Goal: Transaction & Acquisition: Subscribe to service/newsletter

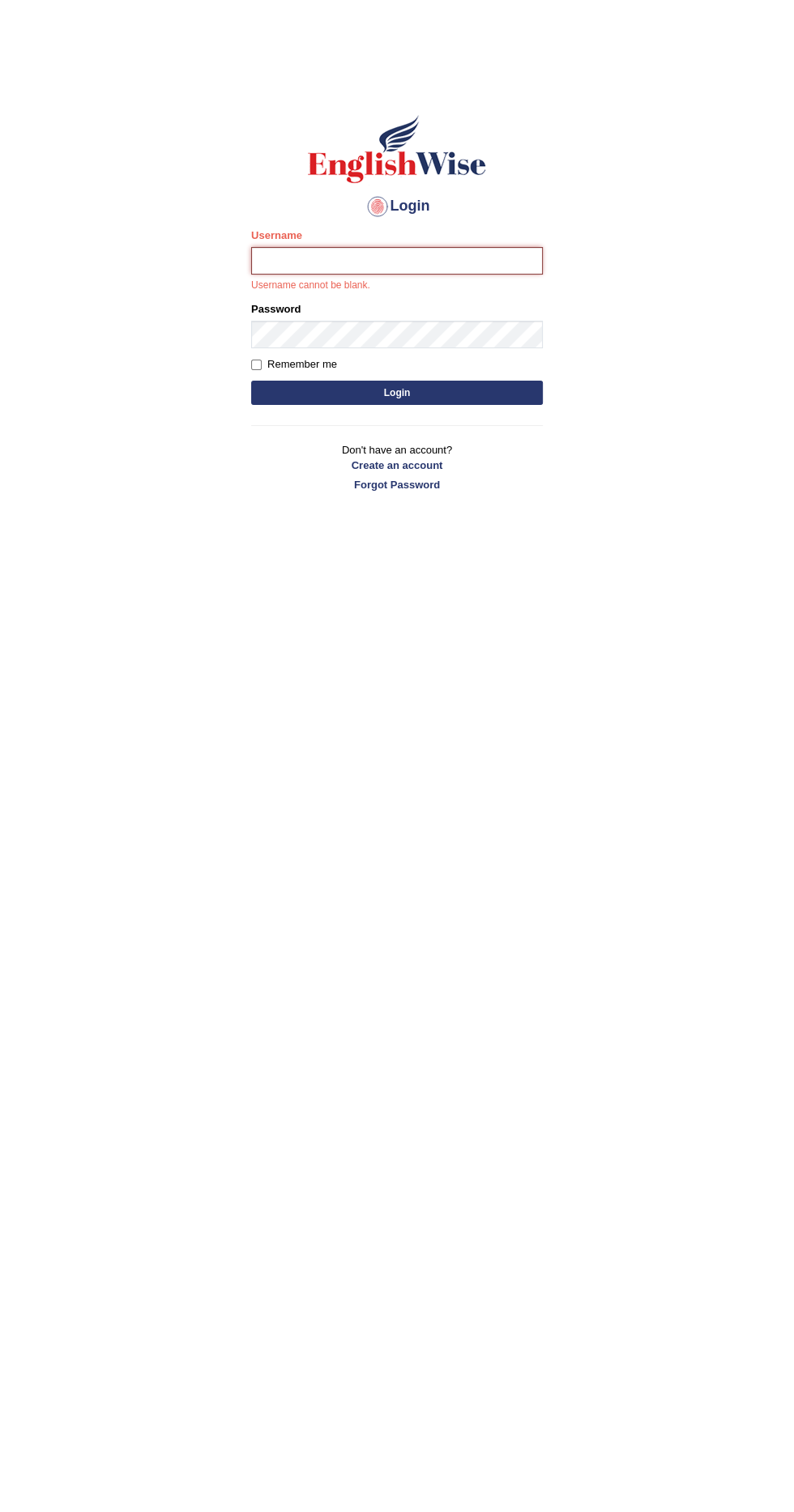
type input "Fatimasaif"
click at [252, 381] on button "Login" at bounding box center [397, 393] width 292 height 24
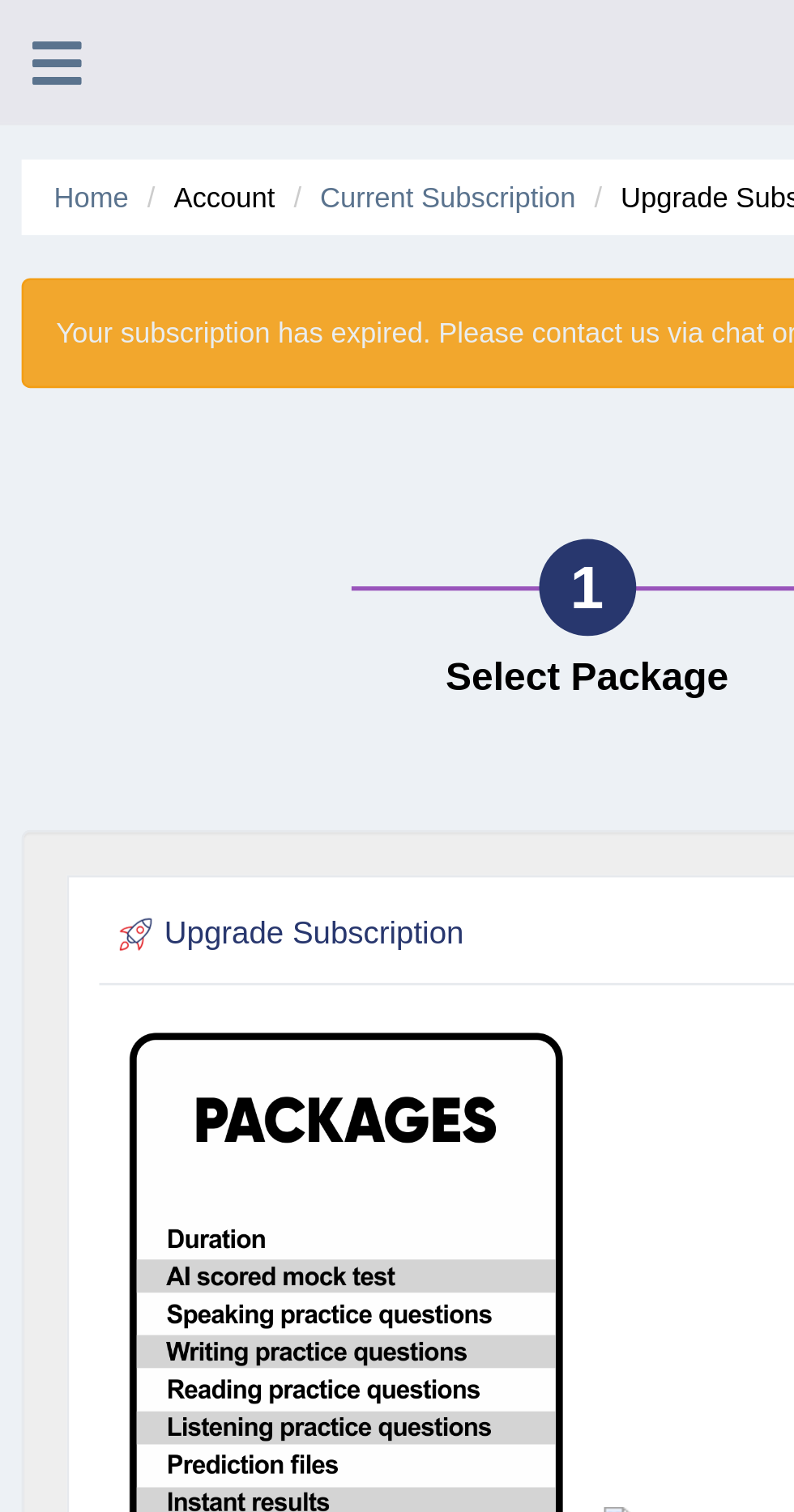
click at [44, 74] on link "Home" at bounding box center [35, 74] width 28 height 12
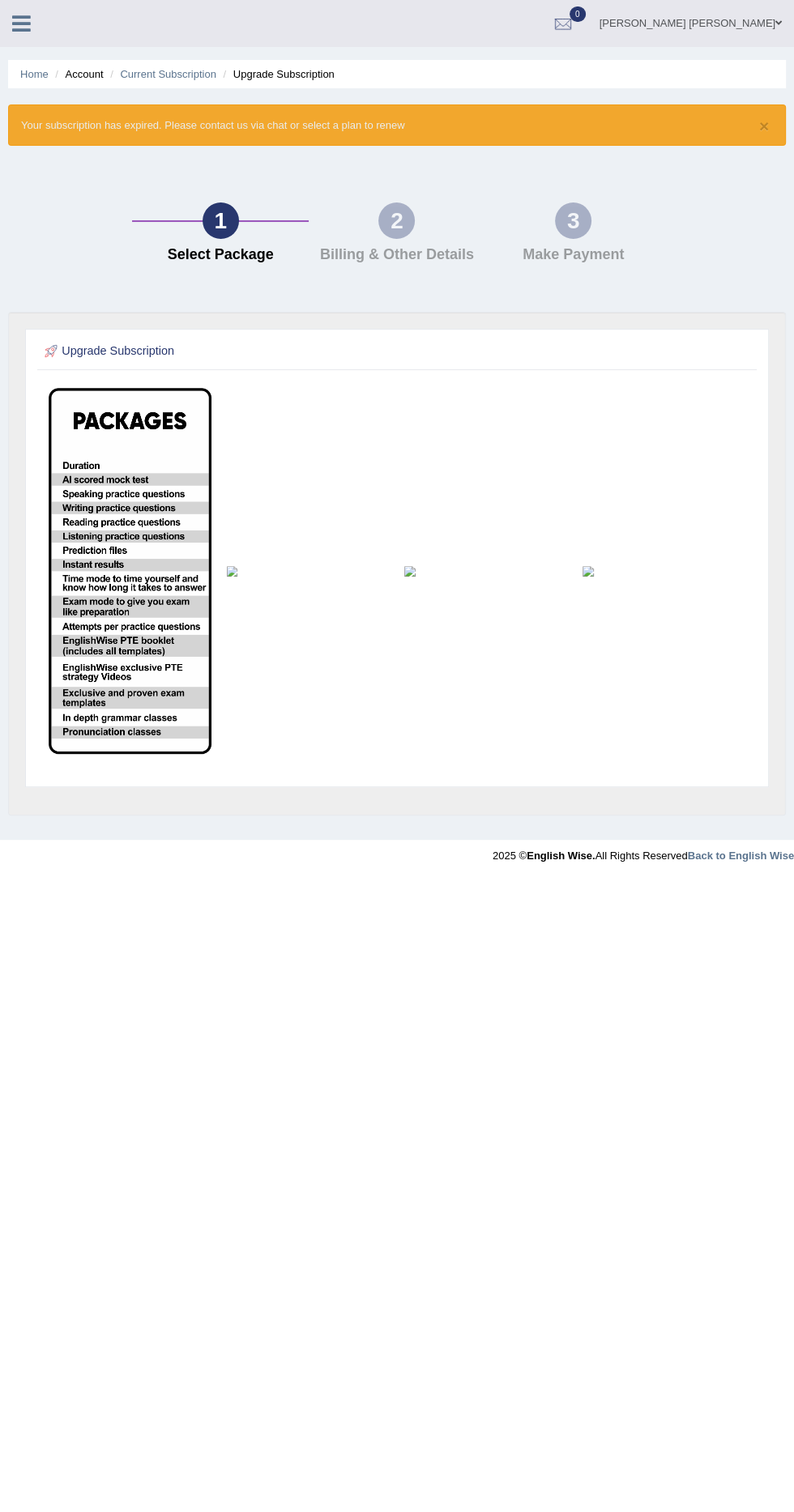
click at [635, 64] on ul "Home Account Current Subscription Upgrade Subscription" at bounding box center [397, 74] width 778 height 28
click at [575, 23] on div at bounding box center [563, 24] width 24 height 24
click at [573, 62] on div "See All Alerts" at bounding box center [466, 68] width 216 height 17
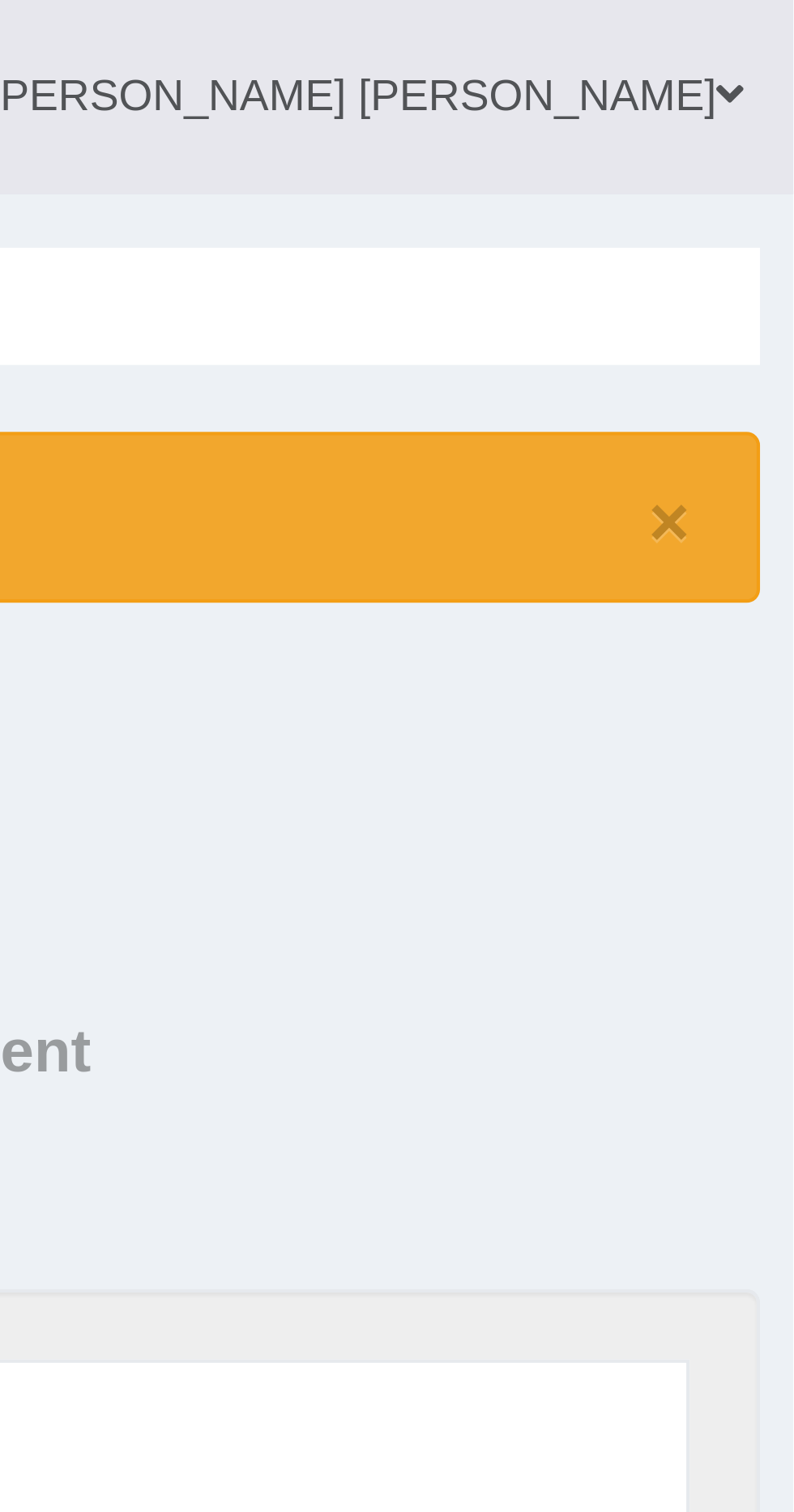
click at [575, 26] on div at bounding box center [563, 24] width 24 height 24
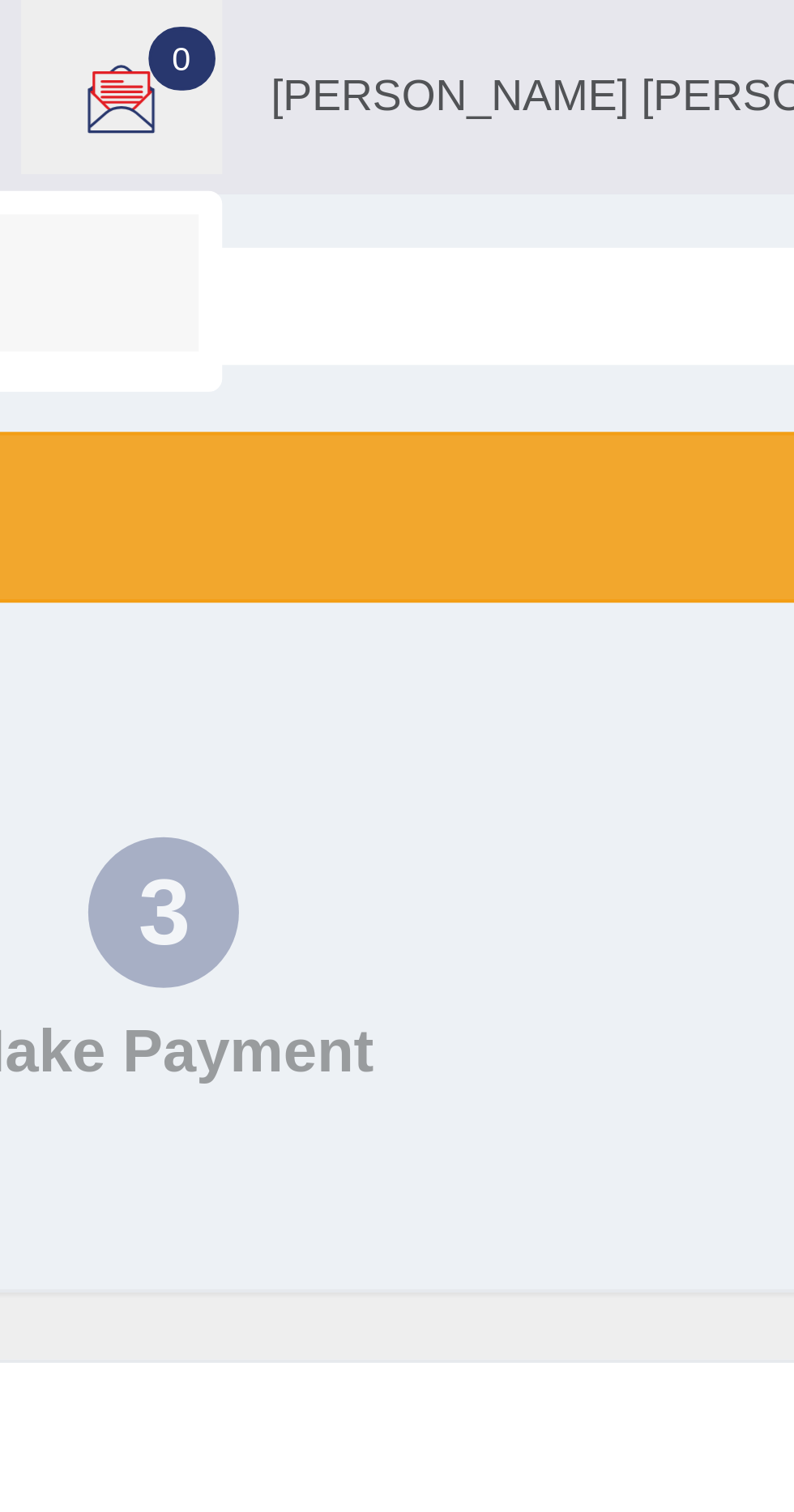
click at [573, 62] on div "See All Alerts" at bounding box center [466, 68] width 216 height 17
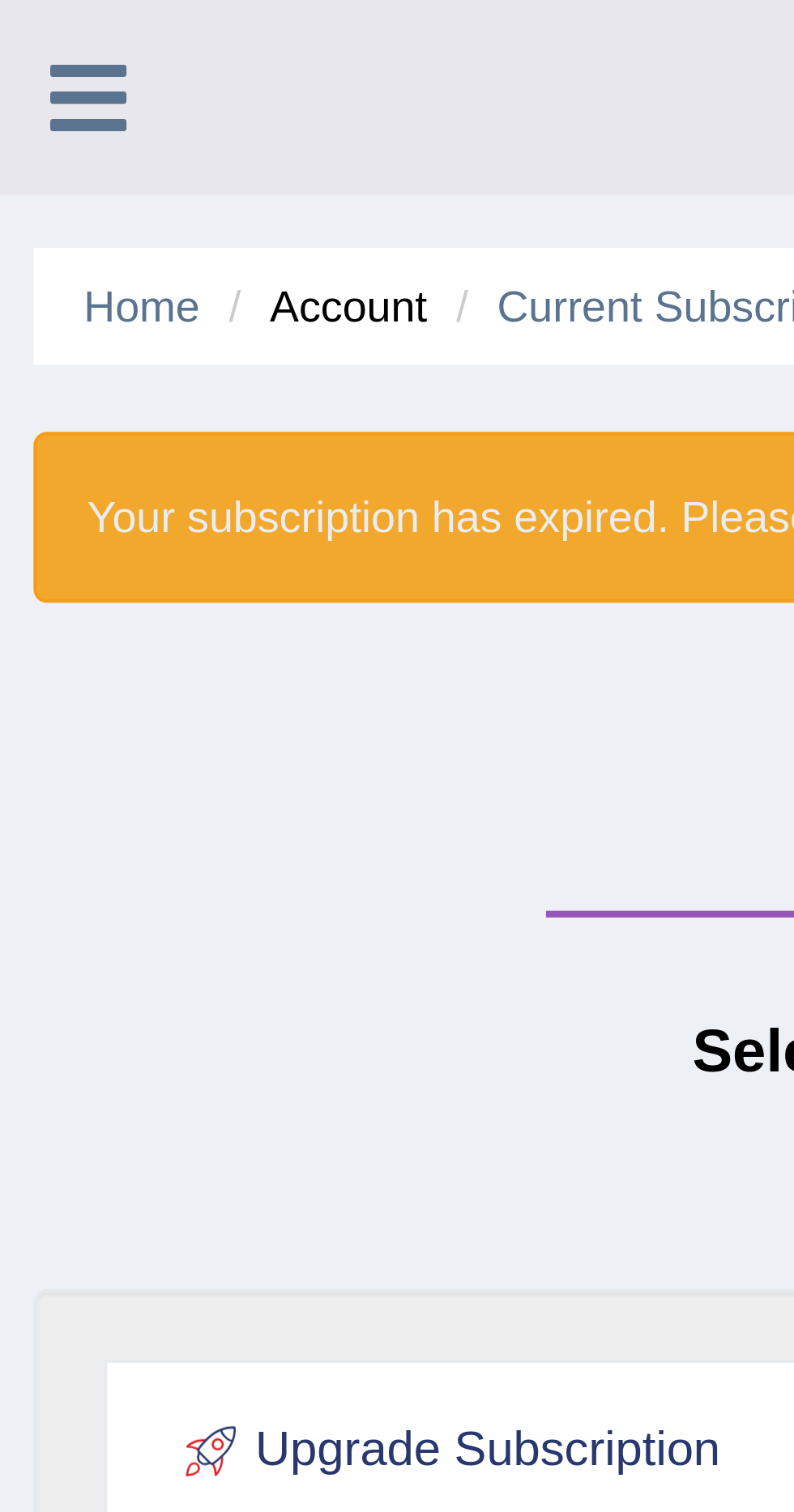
click at [15, 15] on icon at bounding box center [22, 23] width 19 height 21
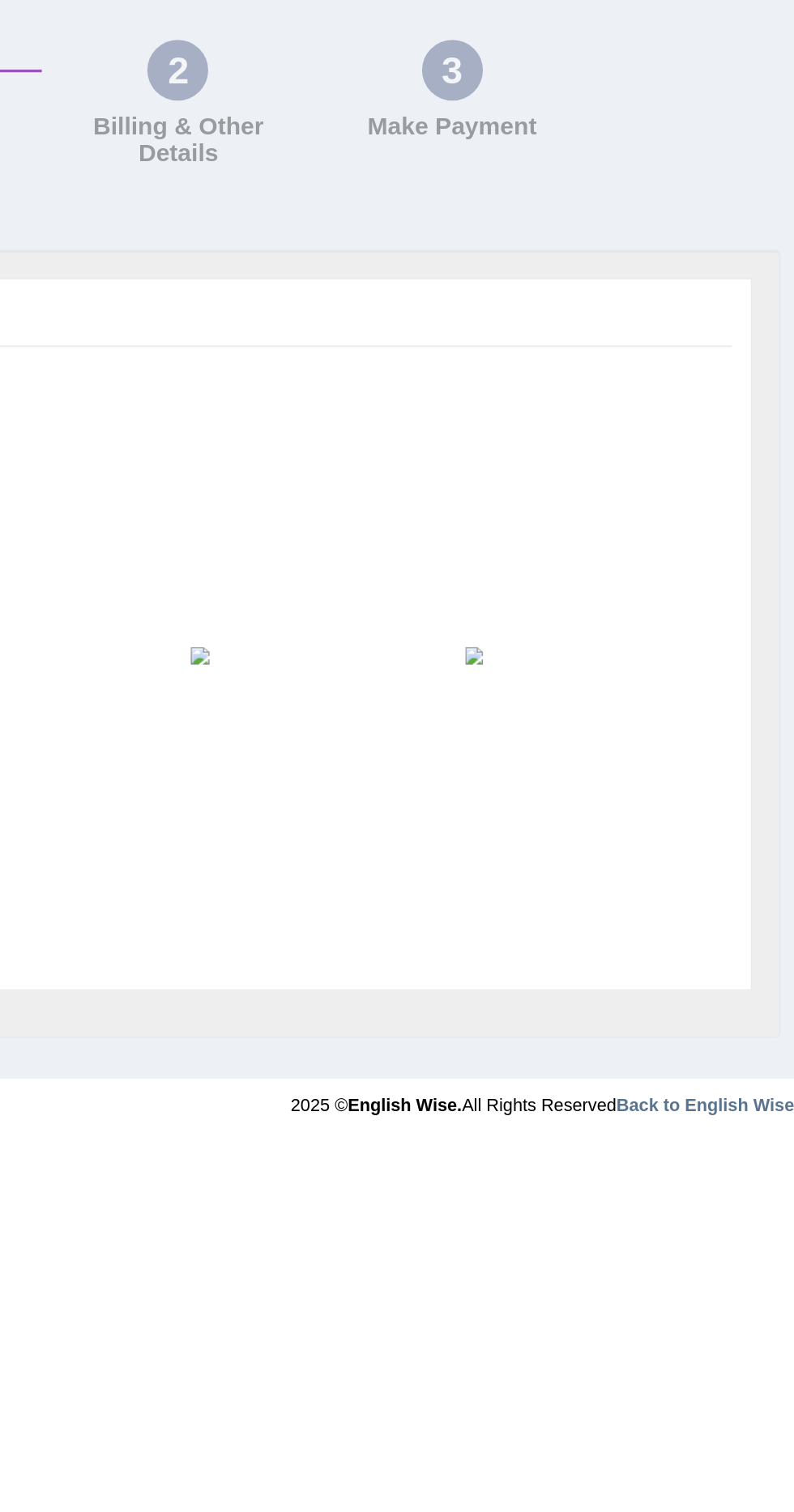
click at [662, 599] on td at bounding box center [671, 571] width 163 height 349
click at [423, 602] on td at bounding box center [344, 571] width 163 height 349
click at [644, 566] on img at bounding box center [671, 571] width 148 height 11
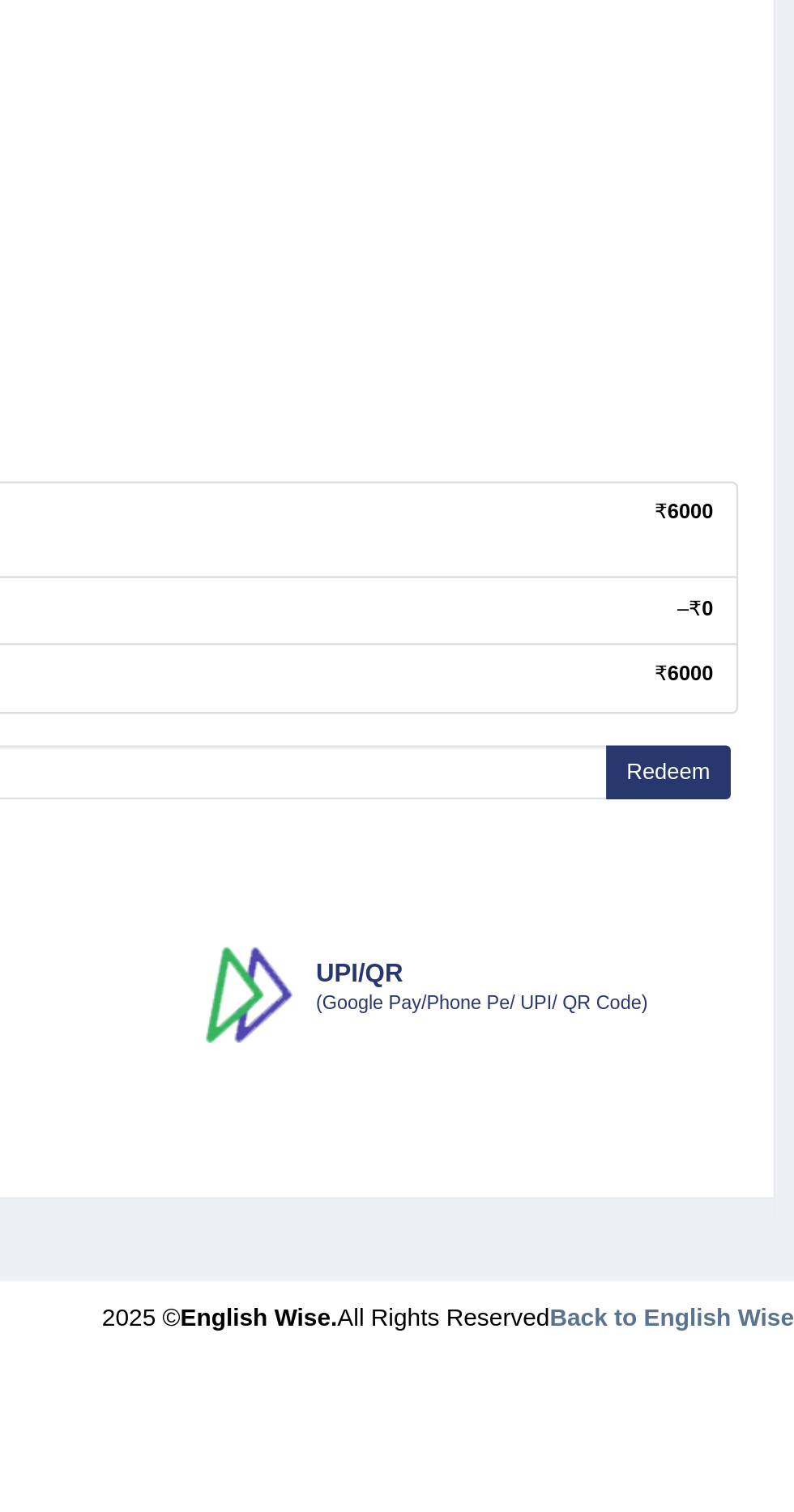
click at [737, 648] on button "Redeem" at bounding box center [740, 652] width 54 height 23
click at [745, 657] on button "Redeem" at bounding box center [740, 652] width 54 height 23
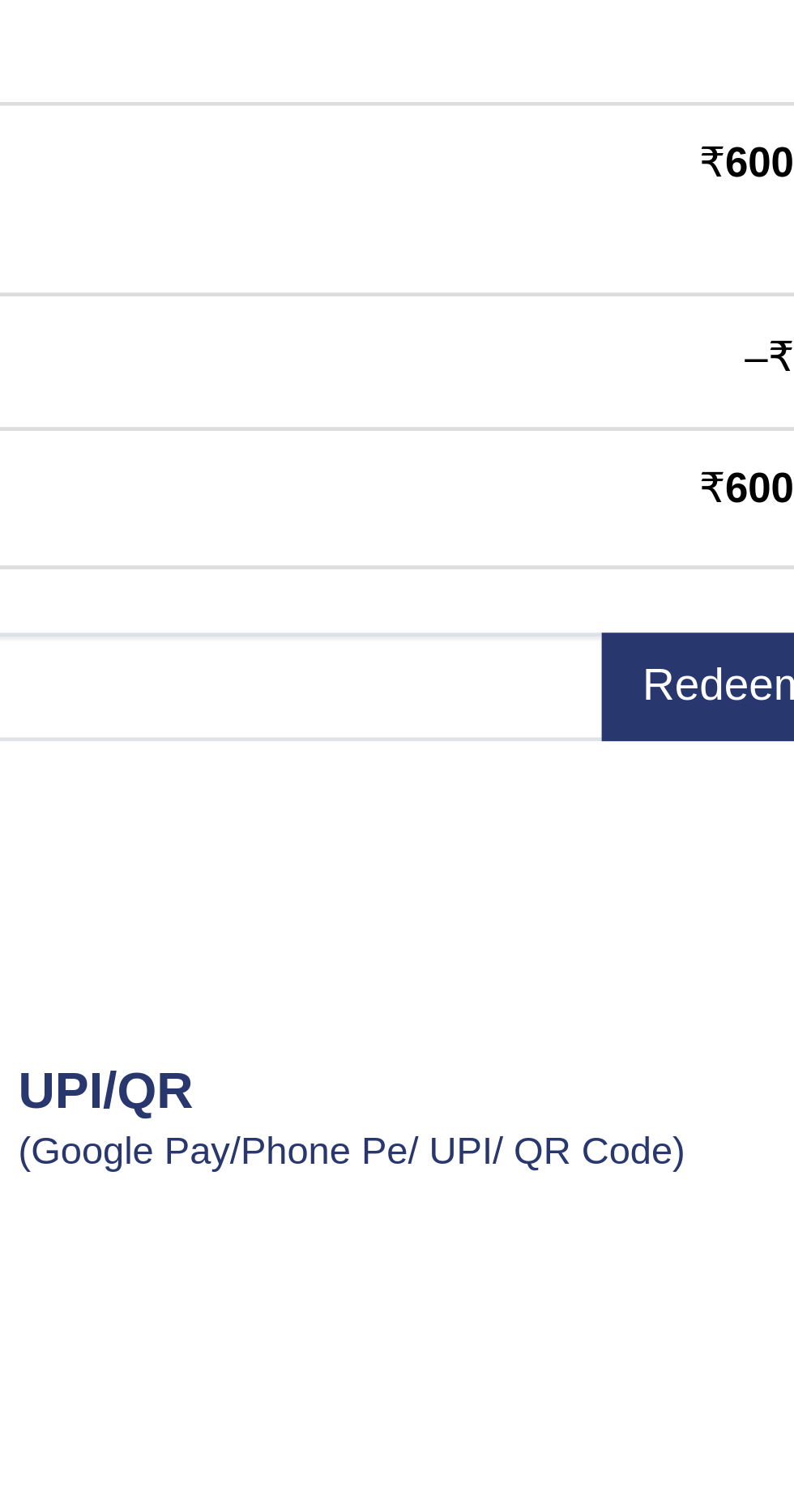
click at [723, 661] on button "Redeem" at bounding box center [740, 652] width 54 height 23
click at [731, 649] on button "Redeem" at bounding box center [740, 652] width 54 height 23
click at [737, 643] on button "Redeem" at bounding box center [740, 652] width 54 height 23
click at [739, 647] on button "Redeem" at bounding box center [740, 652] width 54 height 23
click at [735, 645] on button "Redeem" at bounding box center [740, 652] width 54 height 23
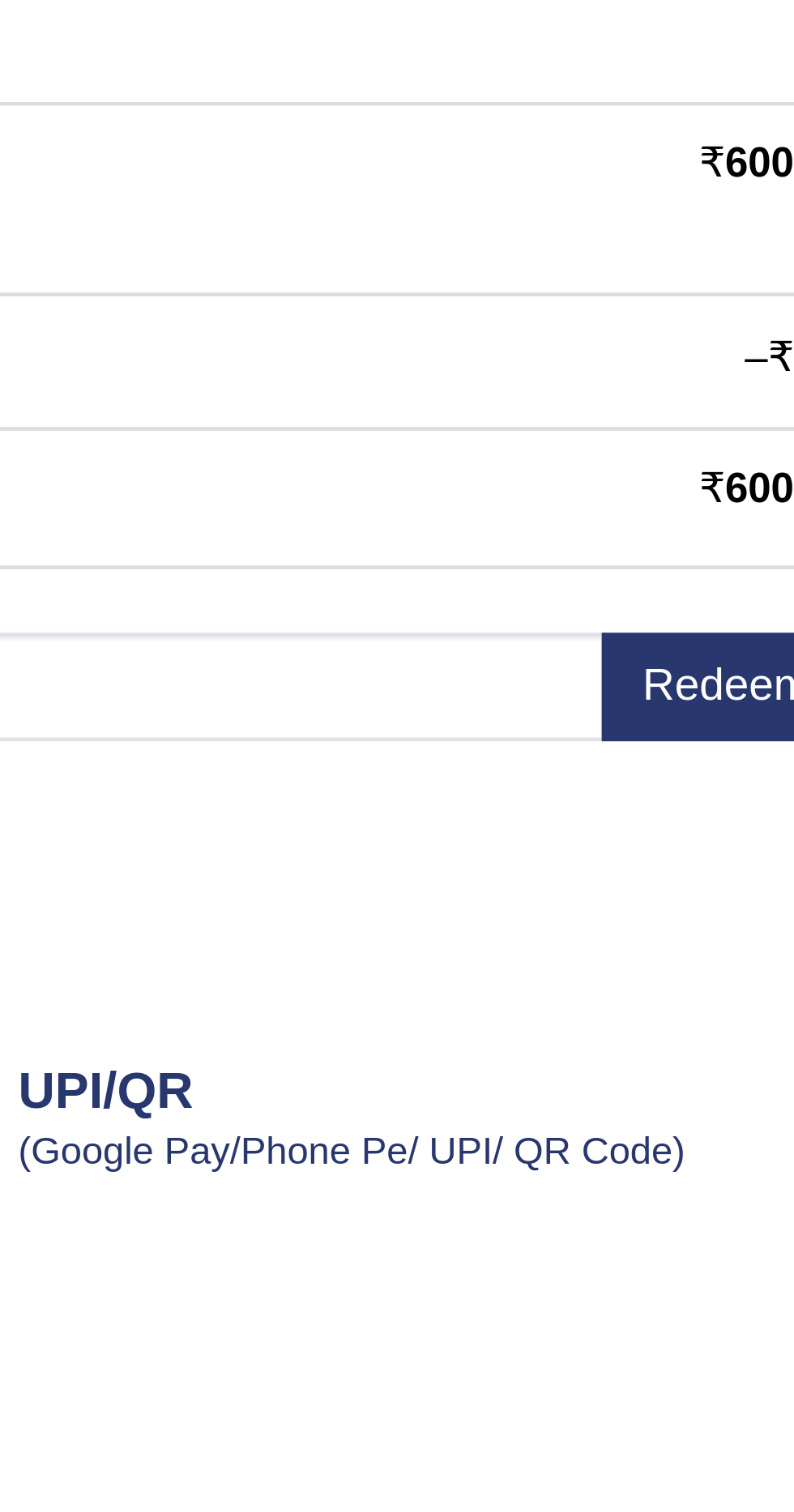
click at [737, 646] on button "Redeem" at bounding box center [740, 652] width 54 height 23
click at [739, 641] on button "Redeem" at bounding box center [740, 652] width 54 height 23
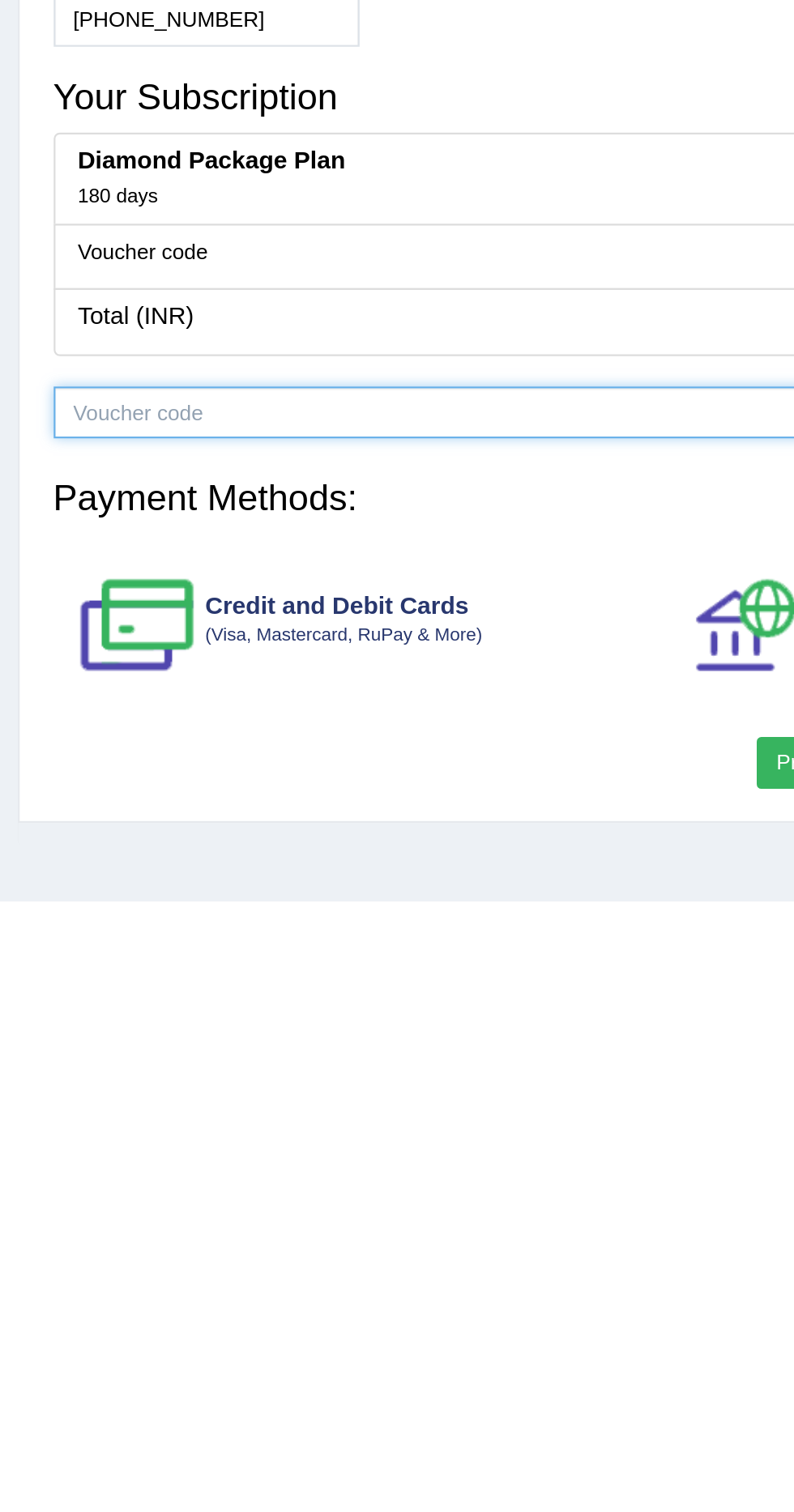
click at [221, 650] on input "text" at bounding box center [369, 652] width 689 height 23
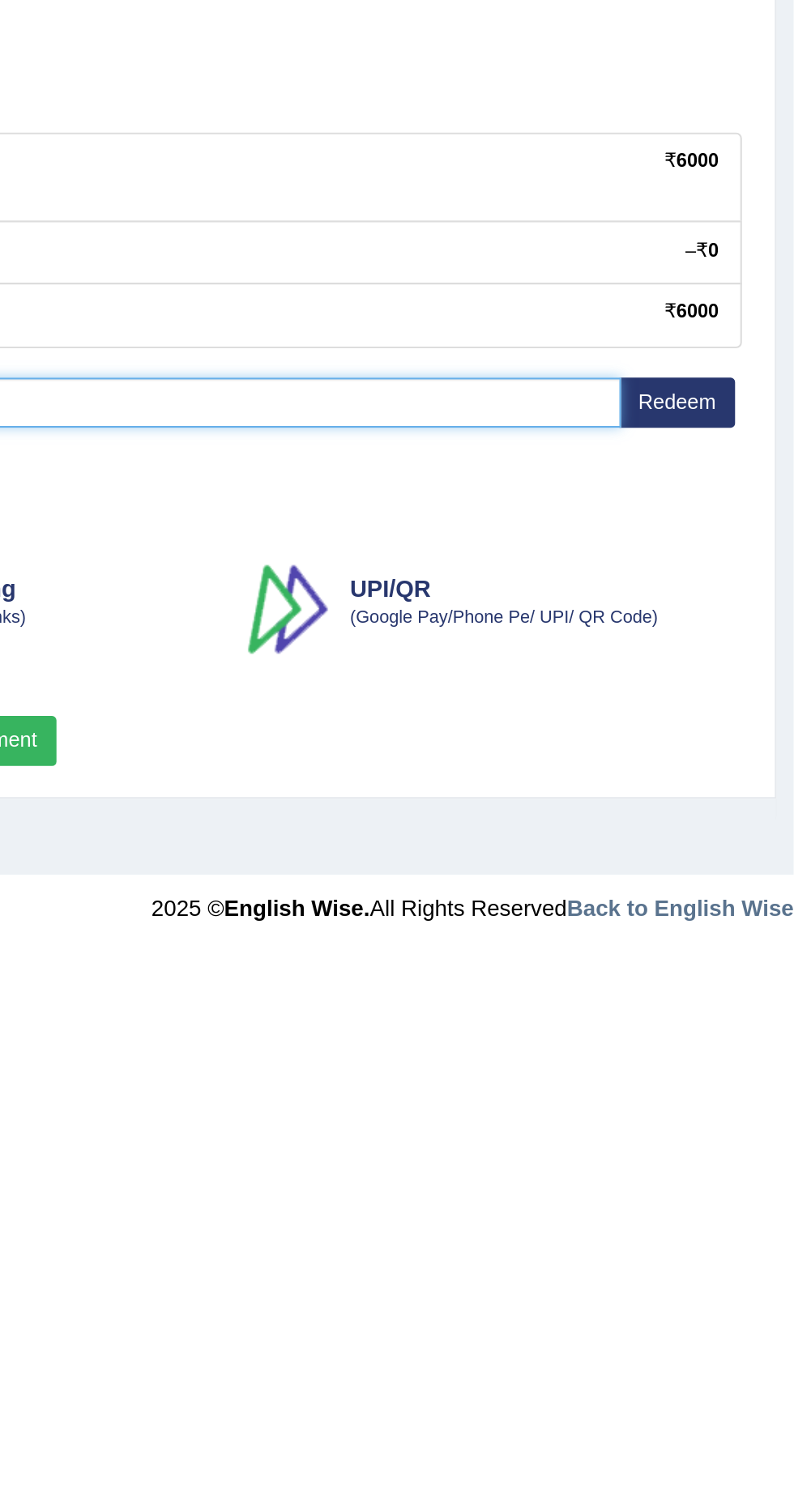
type input "sfatima"
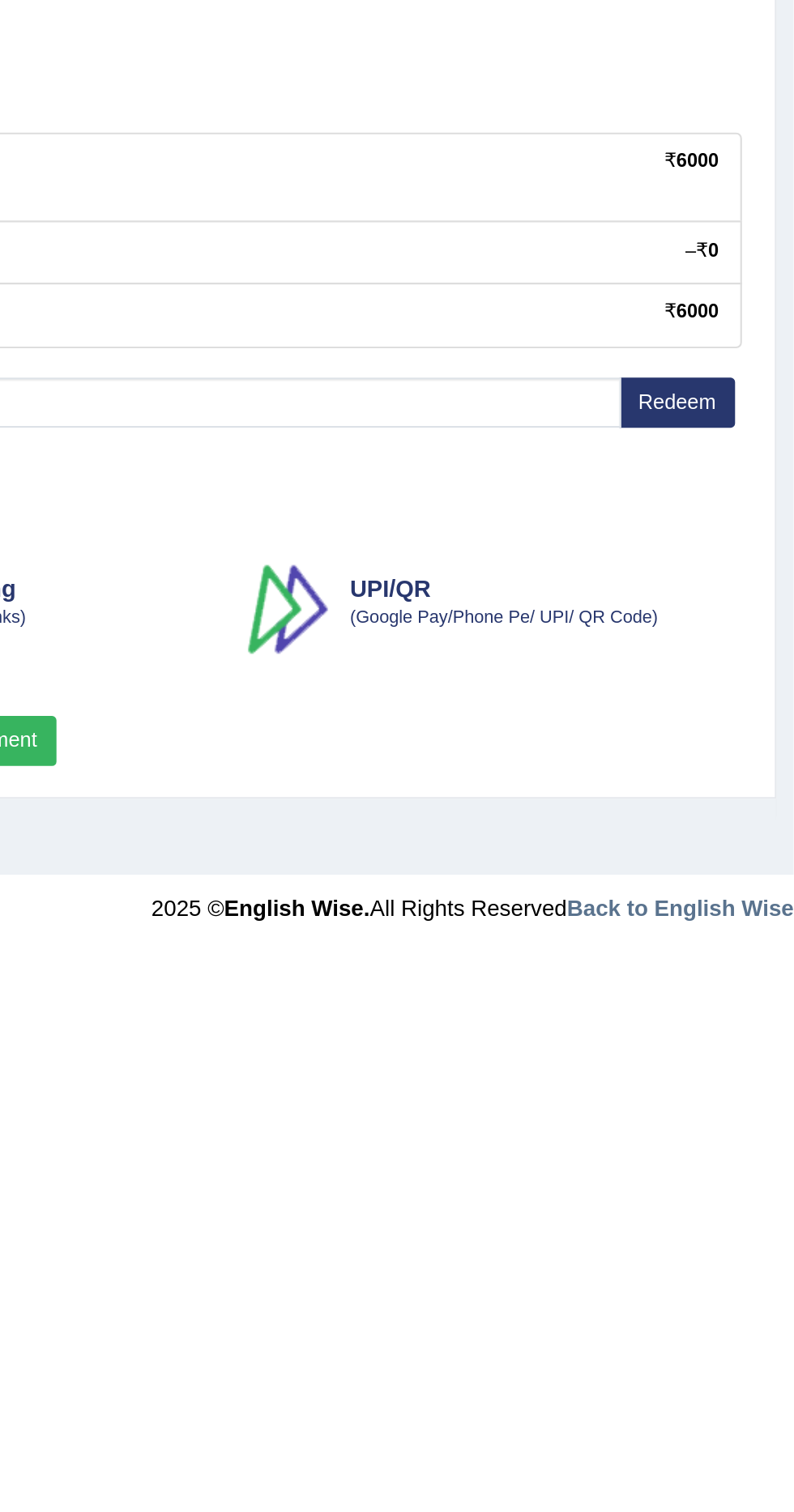
click at [730, 647] on span "Redeem" at bounding box center [741, 654] width 57 height 26
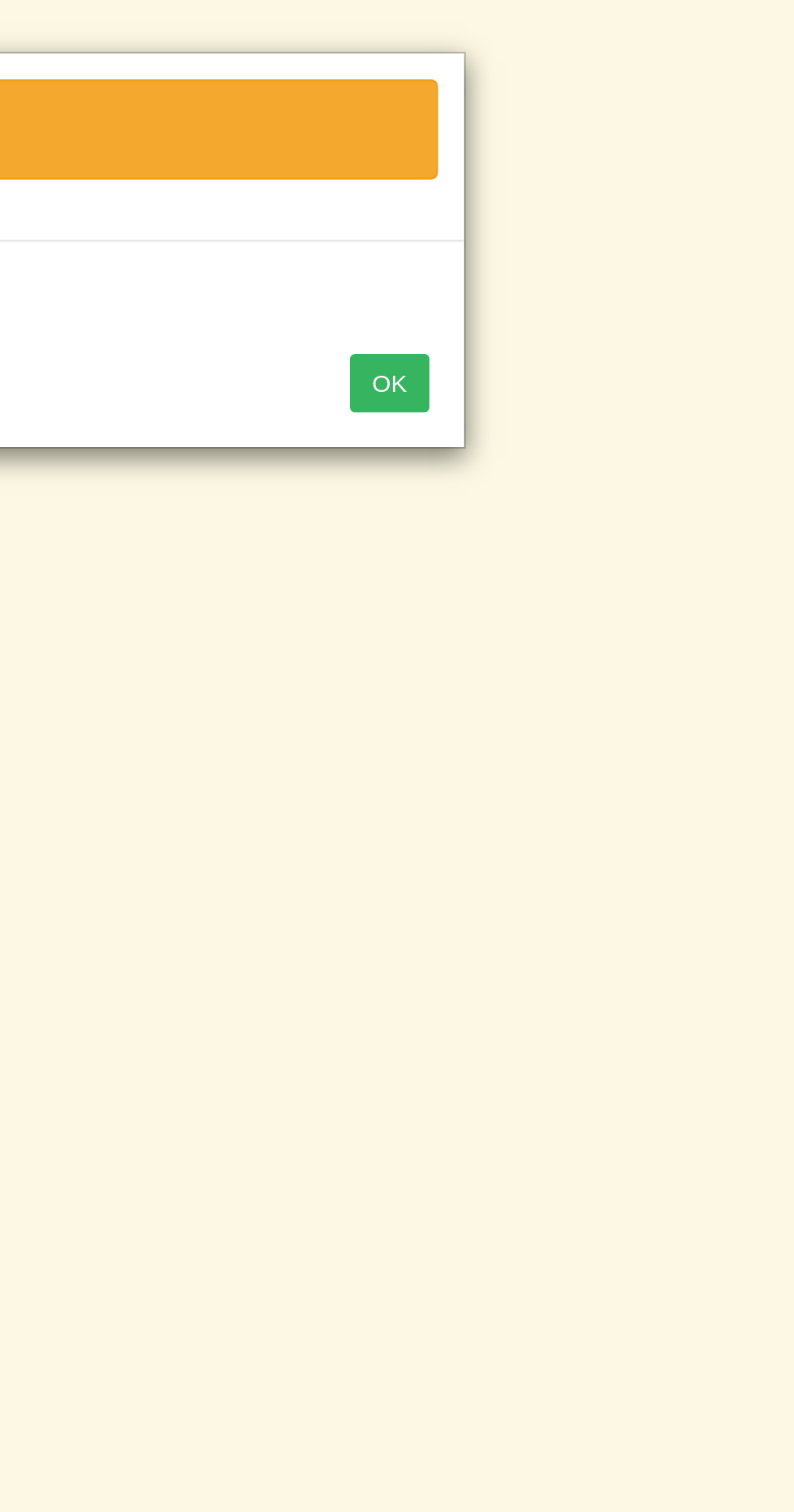
click at [607, 178] on button "OK" at bounding box center [604, 179] width 38 height 27
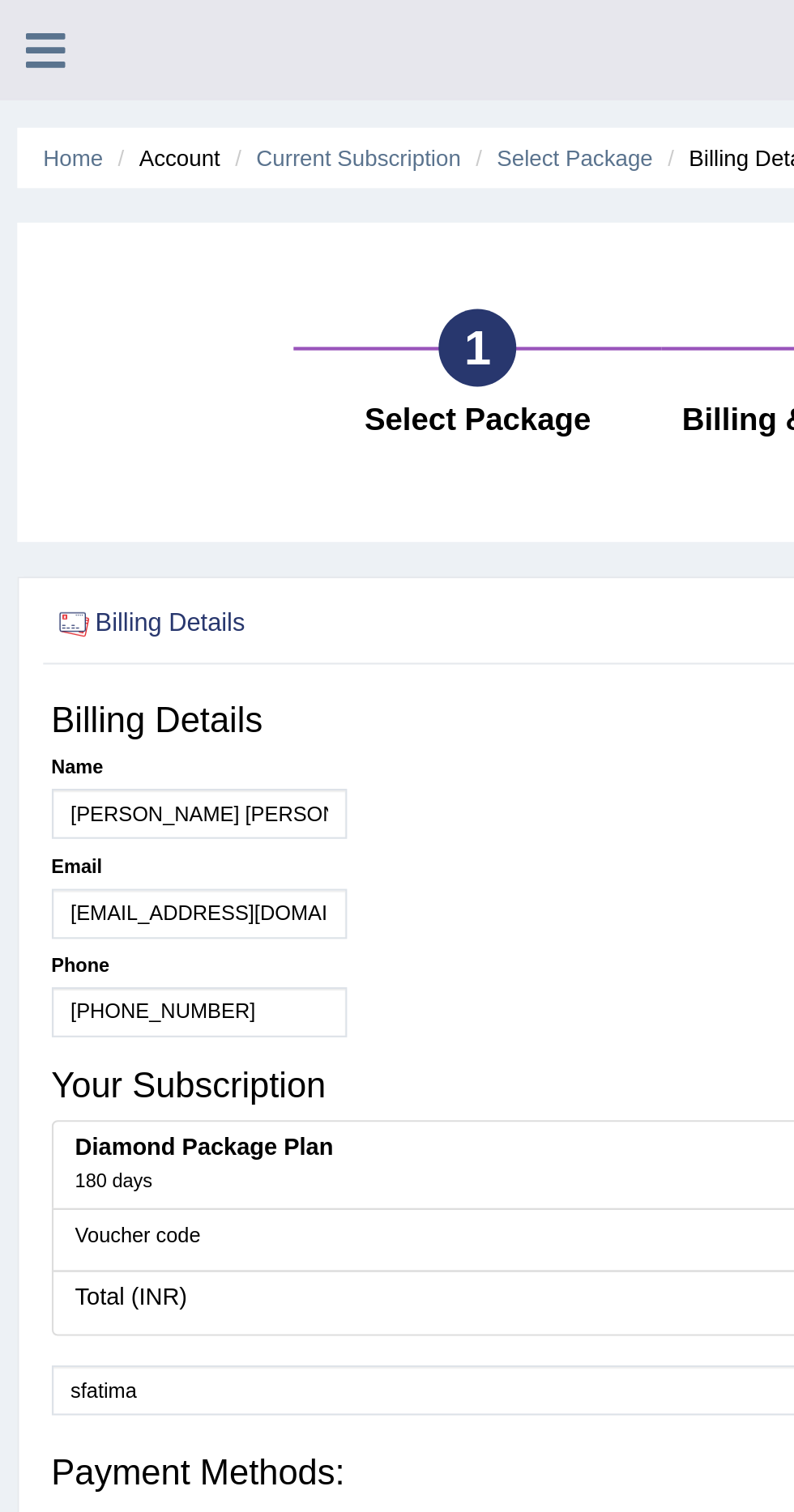
click at [156, 74] on link "Current Subscription" at bounding box center [168, 74] width 97 height 12
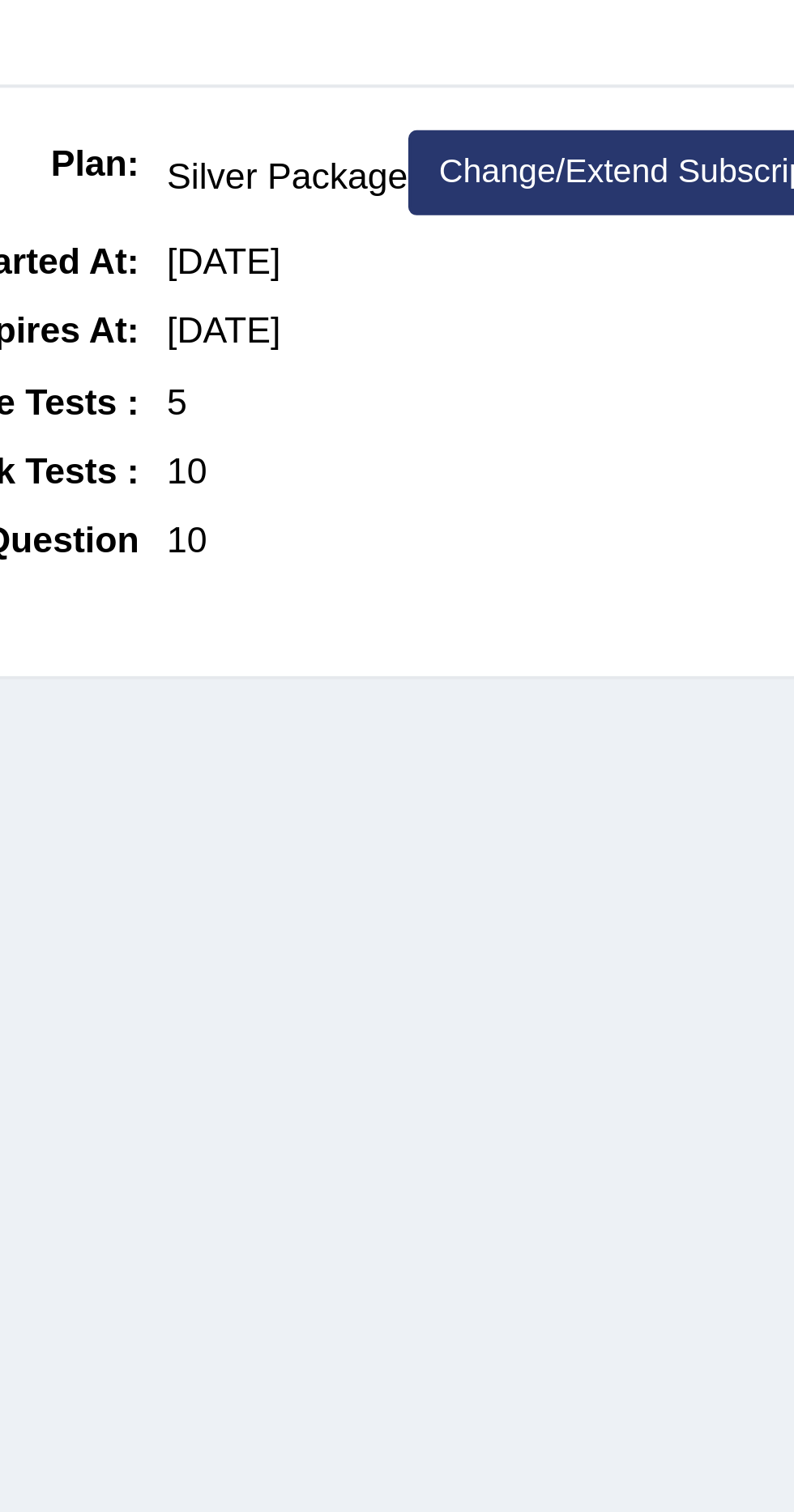
click at [343, 159] on link "Change/Extend Subscription" at bounding box center [344, 167] width 120 height 21
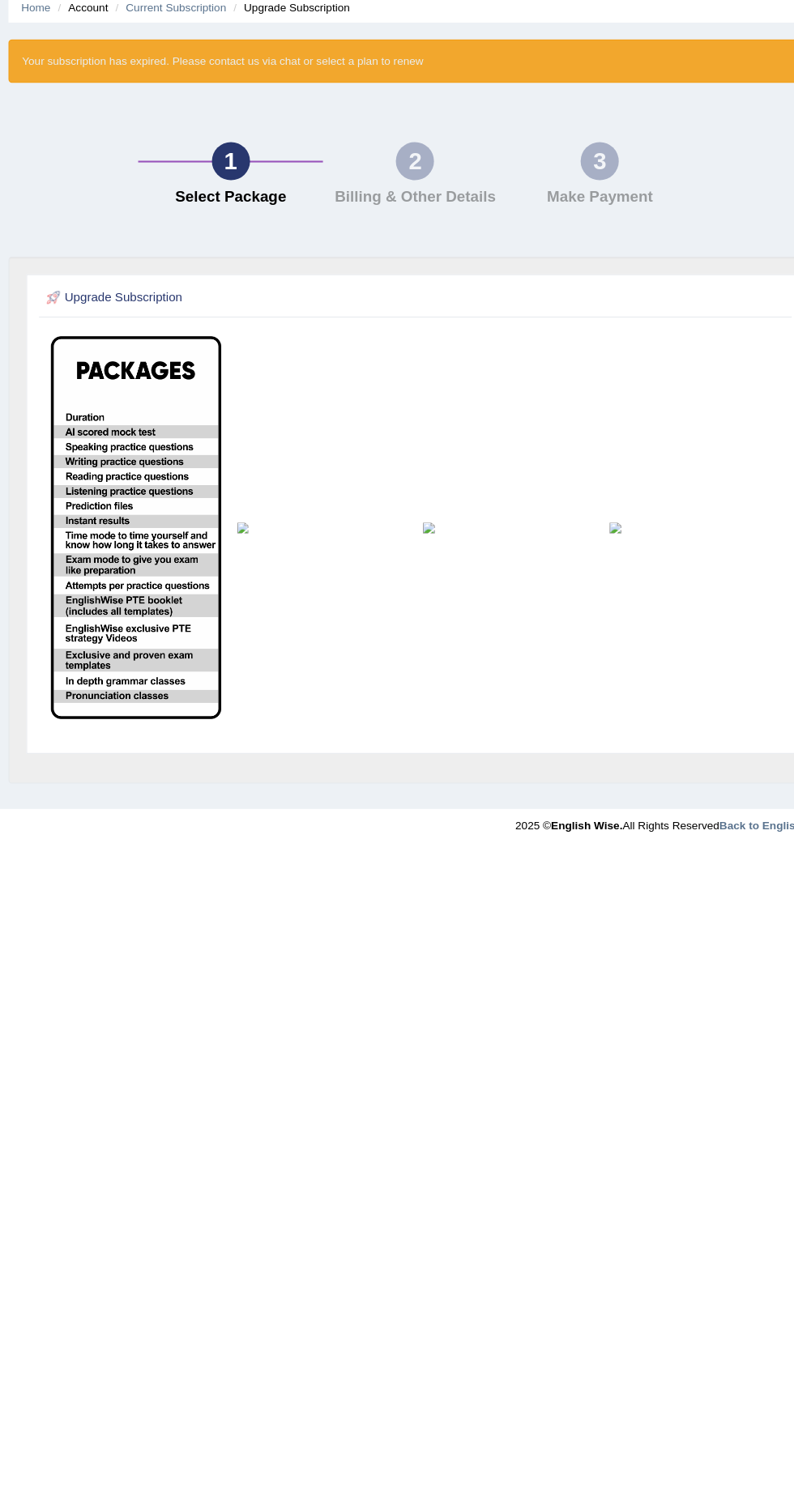
click at [452, 572] on img at bounding box center [485, 571] width 162 height 11
click at [96, 547] on img at bounding box center [130, 570] width 162 height 366
click at [253, 571] on img at bounding box center [308, 571] width 162 height 11
click at [588, 571] on img at bounding box center [664, 571] width 162 height 11
click at [409, 571] on img at bounding box center [485, 571] width 162 height 11
